Goal: Understand process/instructions

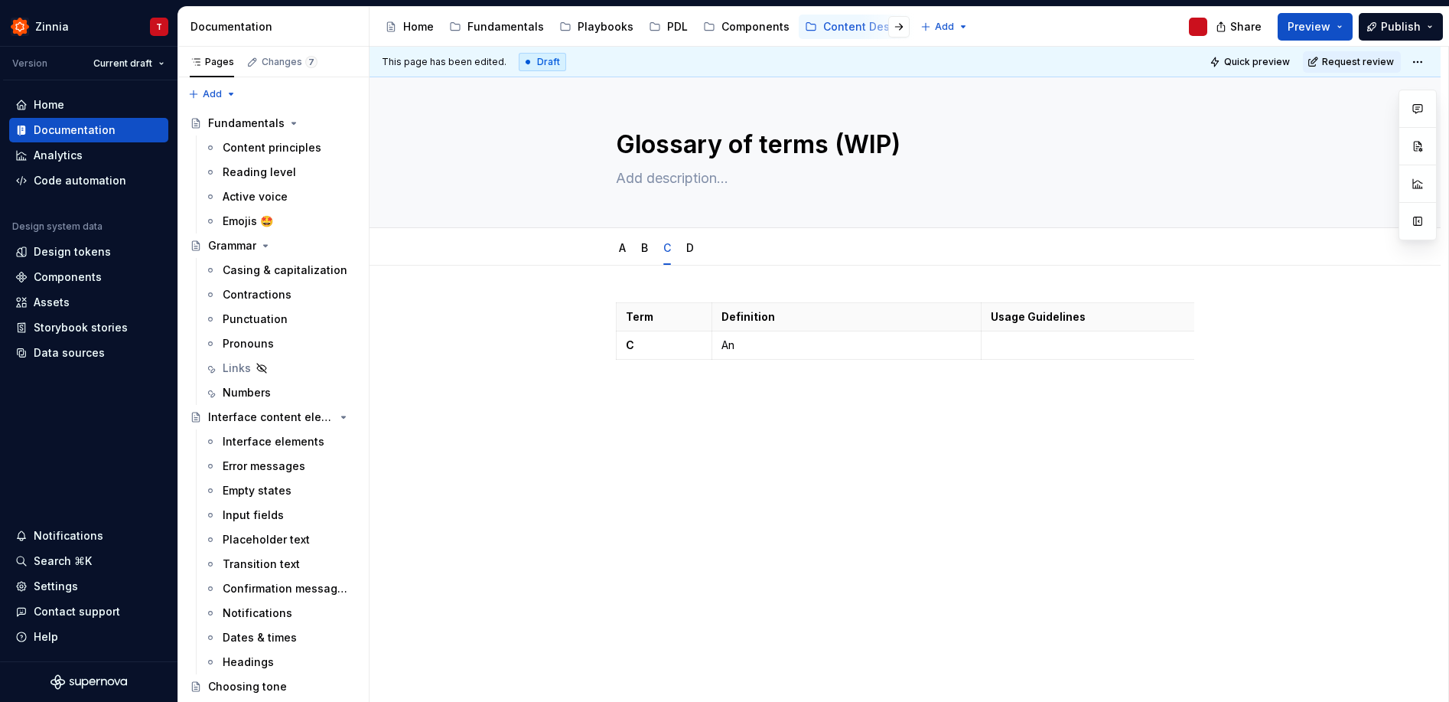
scroll to position [238, 0]
click at [643, 254] on div "B" at bounding box center [644, 247] width 7 height 15
click at [662, 344] on p "C" at bounding box center [664, 344] width 77 height 15
type textarea "*"
click at [840, 347] on p "An" at bounding box center [846, 344] width 250 height 15
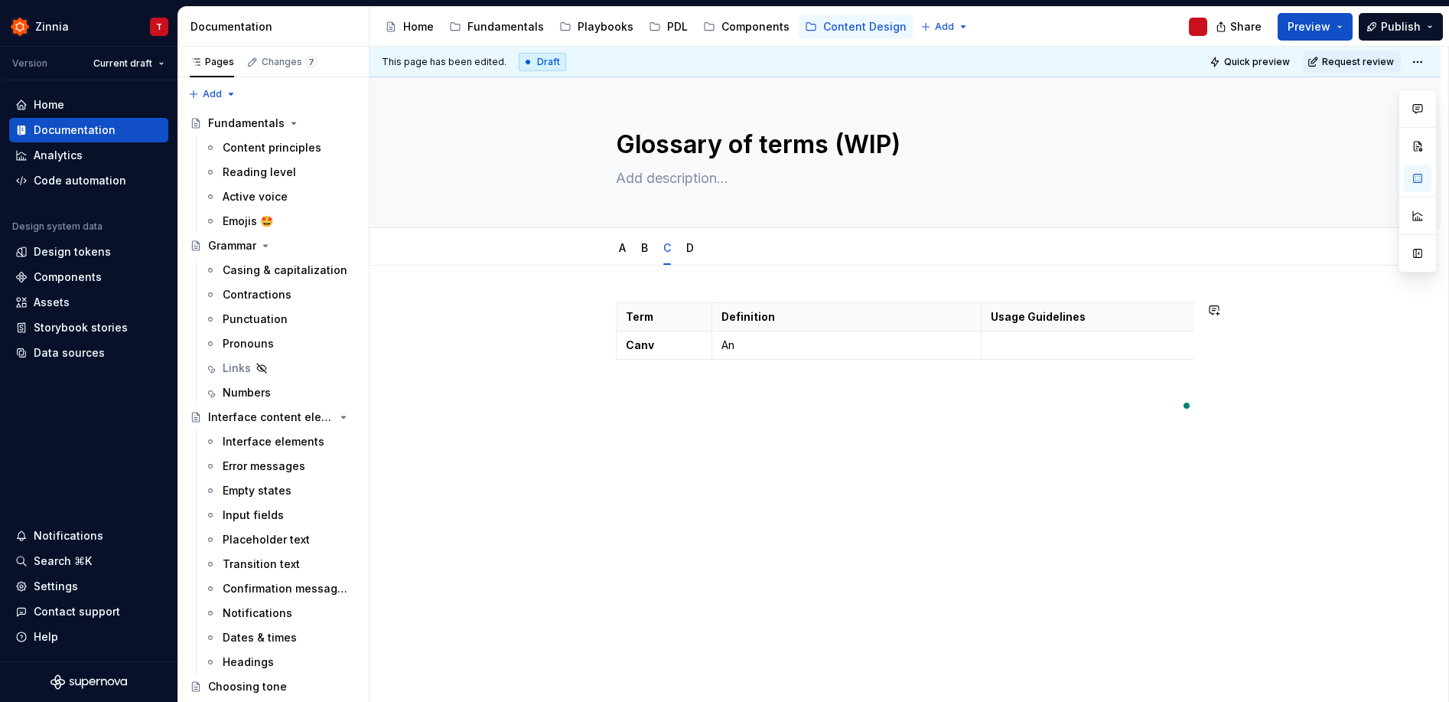
click at [839, 347] on p "An" at bounding box center [846, 344] width 250 height 15
click at [724, 346] on p "An" at bounding box center [846, 344] width 250 height 15
click at [723, 347] on p "An" at bounding box center [846, 344] width 250 height 15
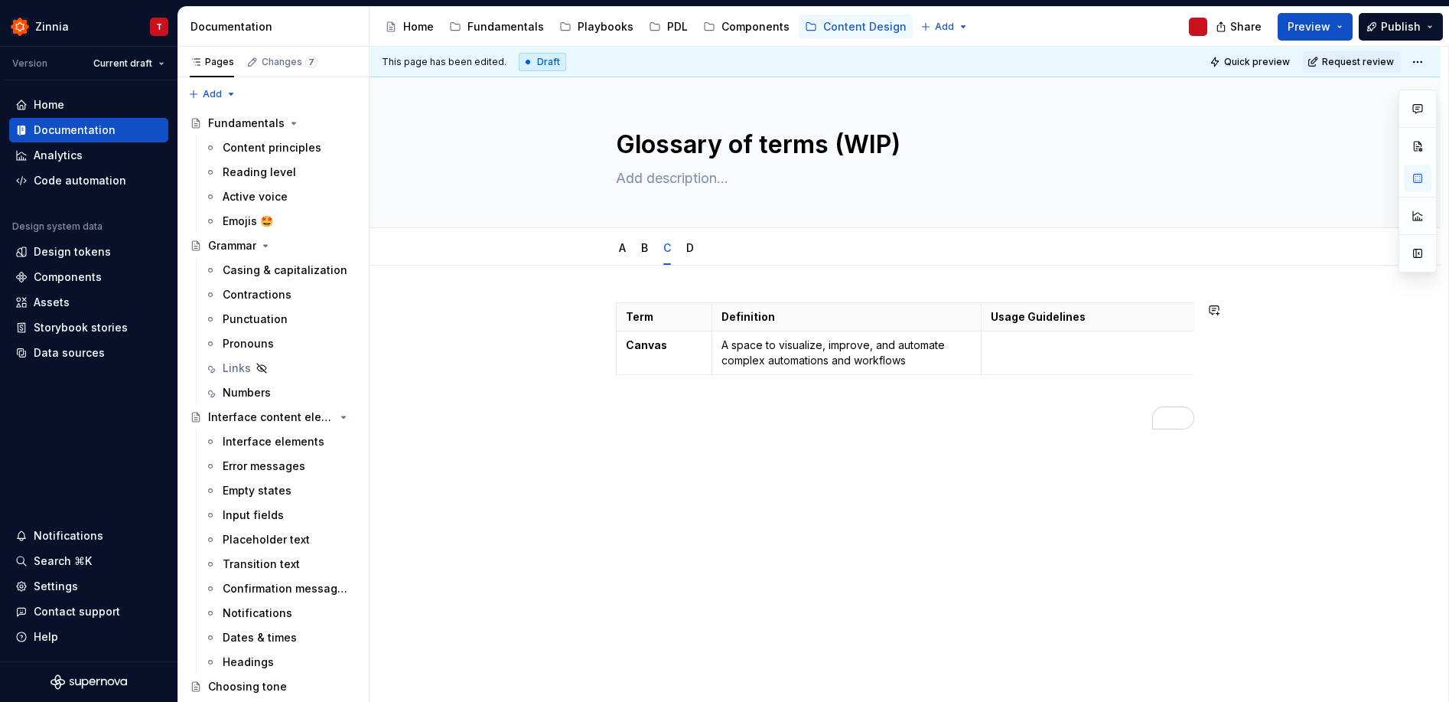
click at [1043, 570] on div "Term Definition Usage Guidelines Related terms Canvas A space to visualize, imp…" at bounding box center [905, 455] width 1071 height 381
click at [620, 250] on link "A" at bounding box center [622, 247] width 7 height 13
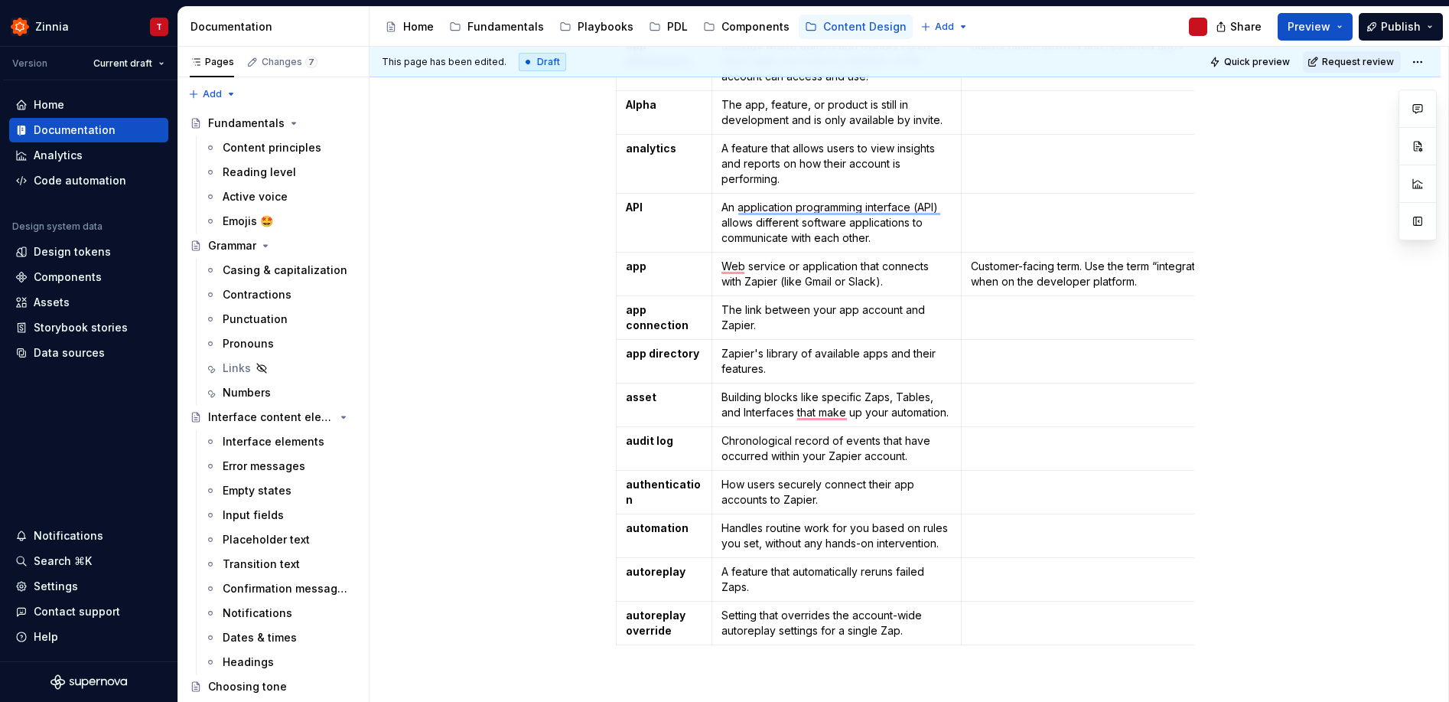
scroll to position [672, 0]
type textarea "*"
